Goal: Communication & Community: Answer question/provide support

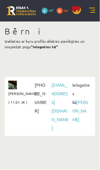
click at [93, 9] on link at bounding box center [92, 11] width 6 height 6
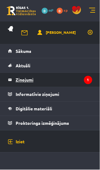
click at [54, 81] on legend "Ziņojumi 1" at bounding box center [54, 80] width 77 height 14
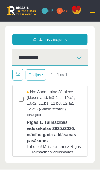
scroll to position [2, 0]
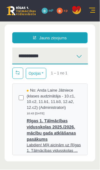
click at [58, 130] on span "Rīgas 1. Tālmācības vidusskolas 2025./2026. mācību gada atklāšanas pasākums" at bounding box center [54, 129] width 55 height 26
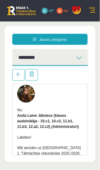
scroll to position [0, 0]
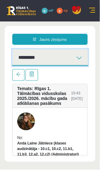
click at [78, 57] on select "********* ********* *******" at bounding box center [50, 57] width 76 height 17
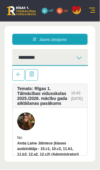
click at [92, 11] on link at bounding box center [92, 11] width 6 height 6
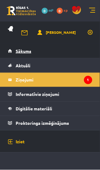
click at [55, 53] on link "Sākums" at bounding box center [50, 51] width 84 height 14
